Goal: Find specific page/section: Find specific page/section

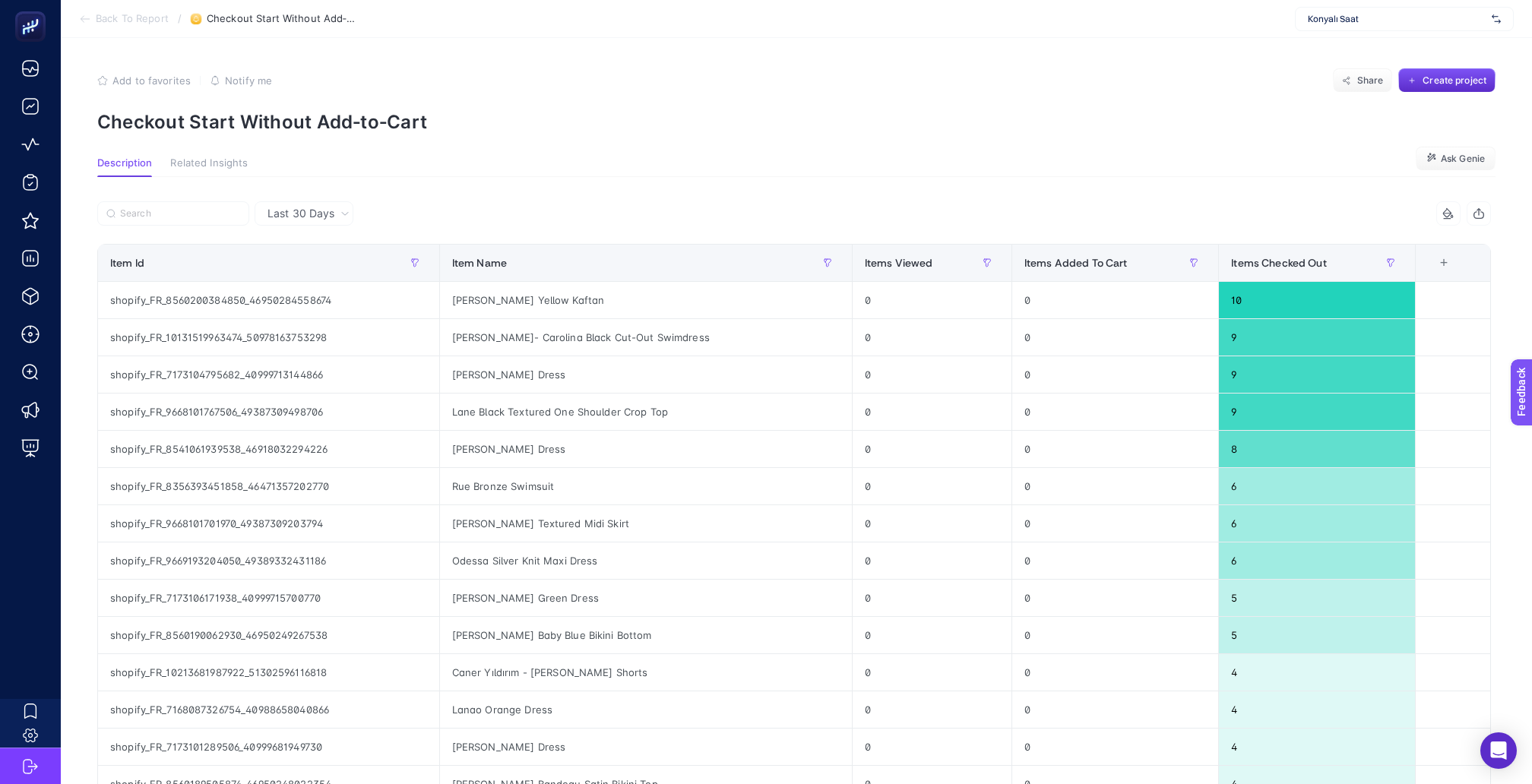
click at [839, 158] on section "Description Related Insights Ask Genie" at bounding box center [796, 167] width 1398 height 20
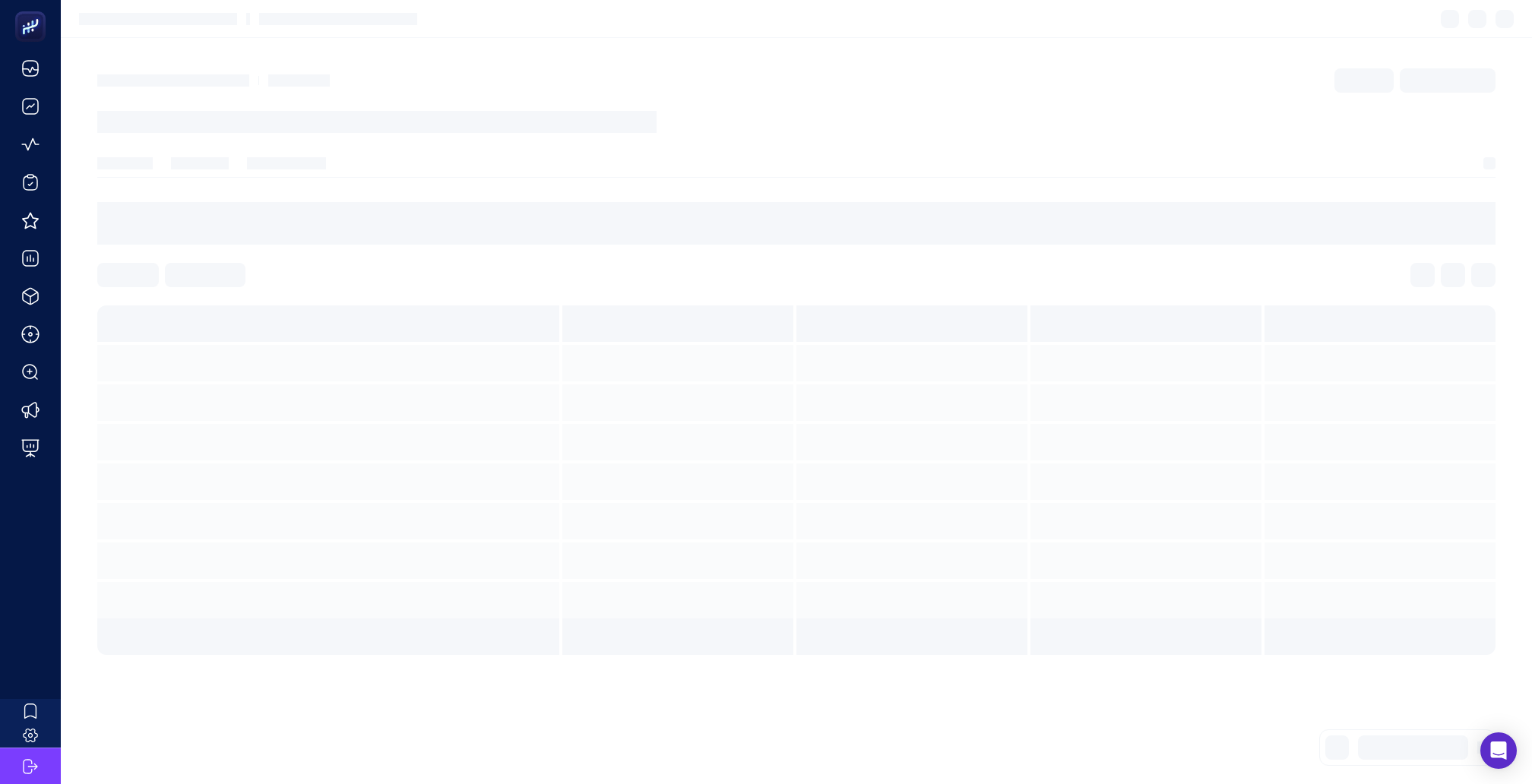
click at [1402, 16] on section at bounding box center [797, 19] width 1472 height 38
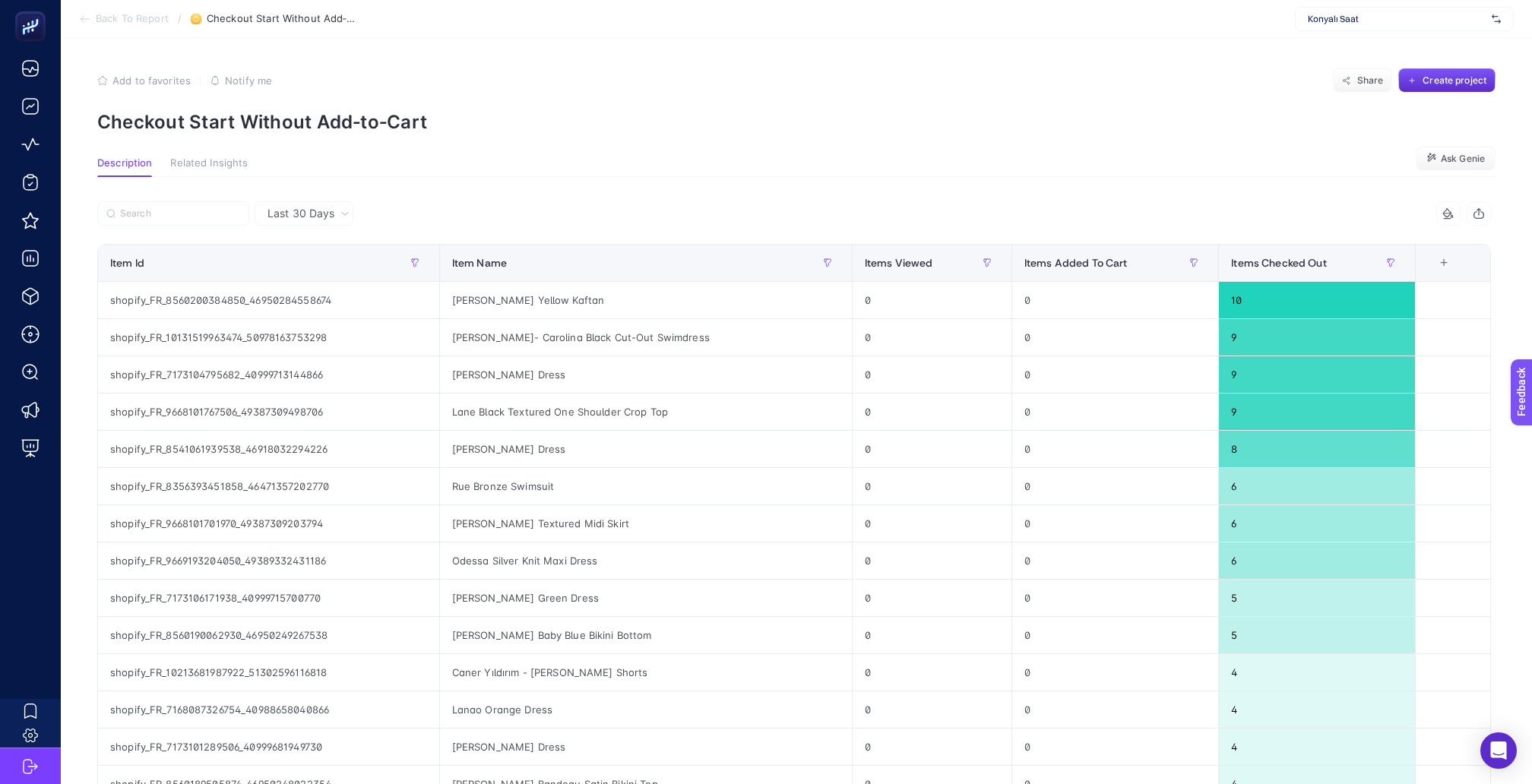
click at [1369, 14] on span "Konyalı Saat" at bounding box center [1397, 19] width 178 height 12
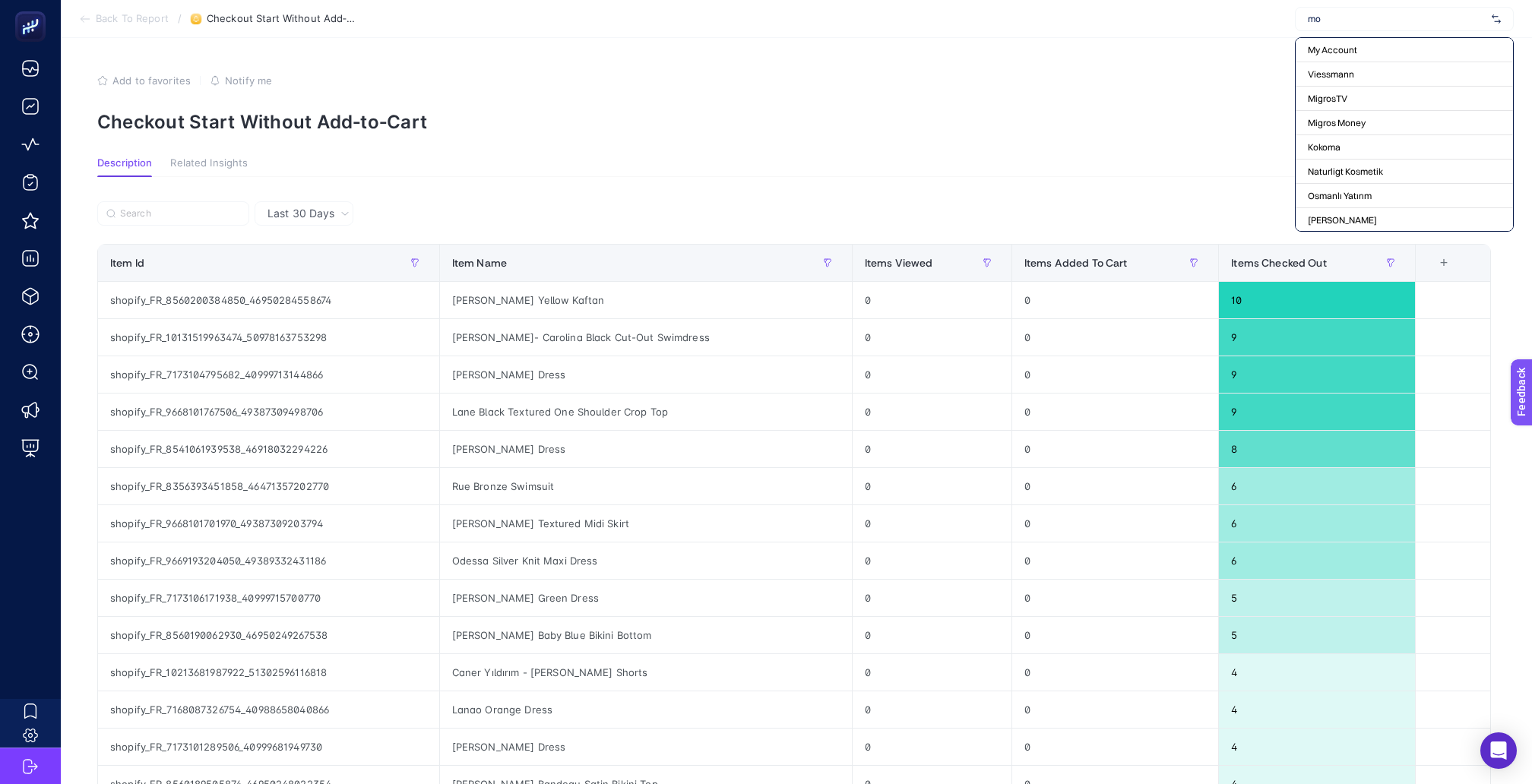
type input "moe"
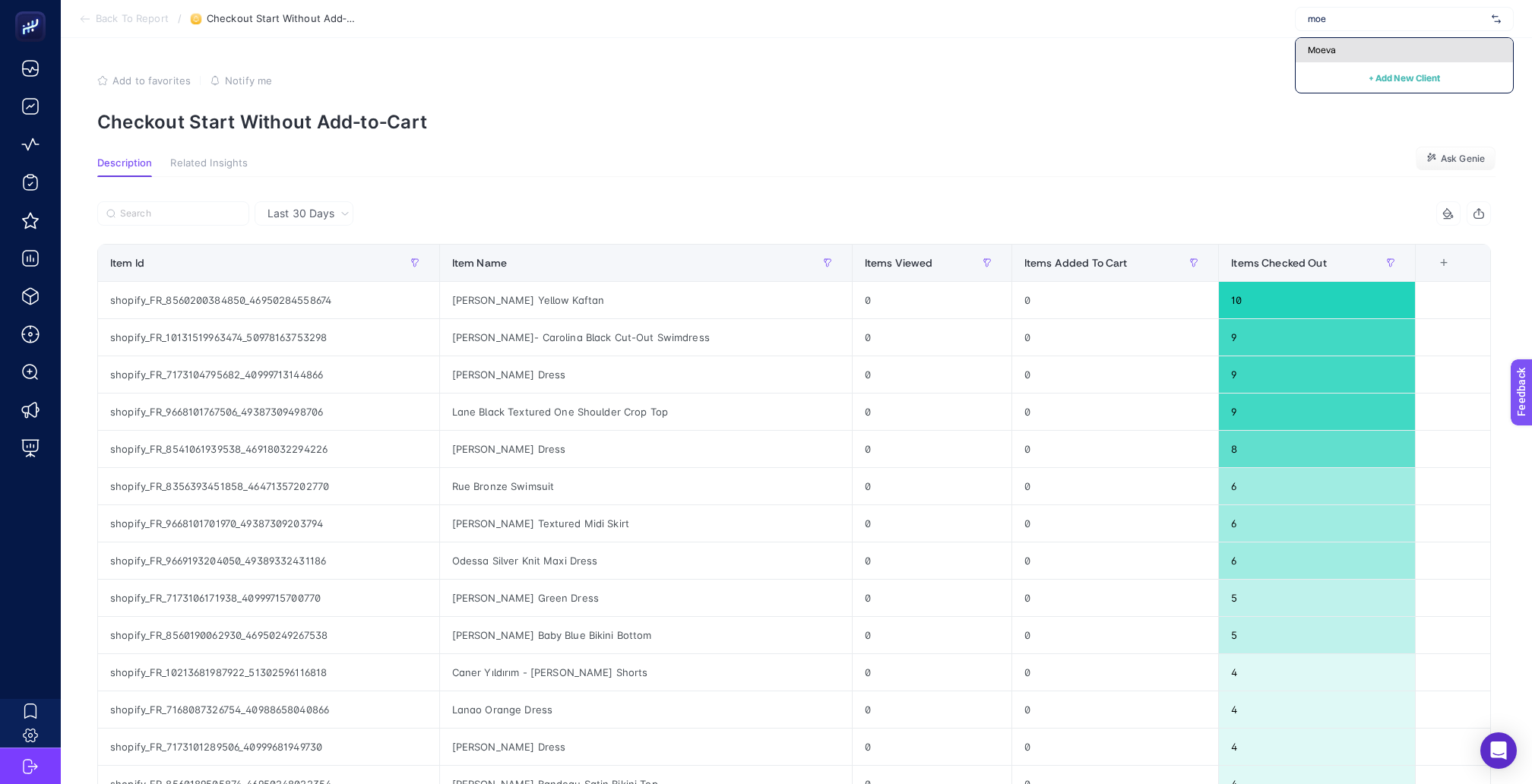
click at [1358, 51] on div "Moeva" at bounding box center [1404, 50] width 218 height 25
